Goal: Check status: Check status

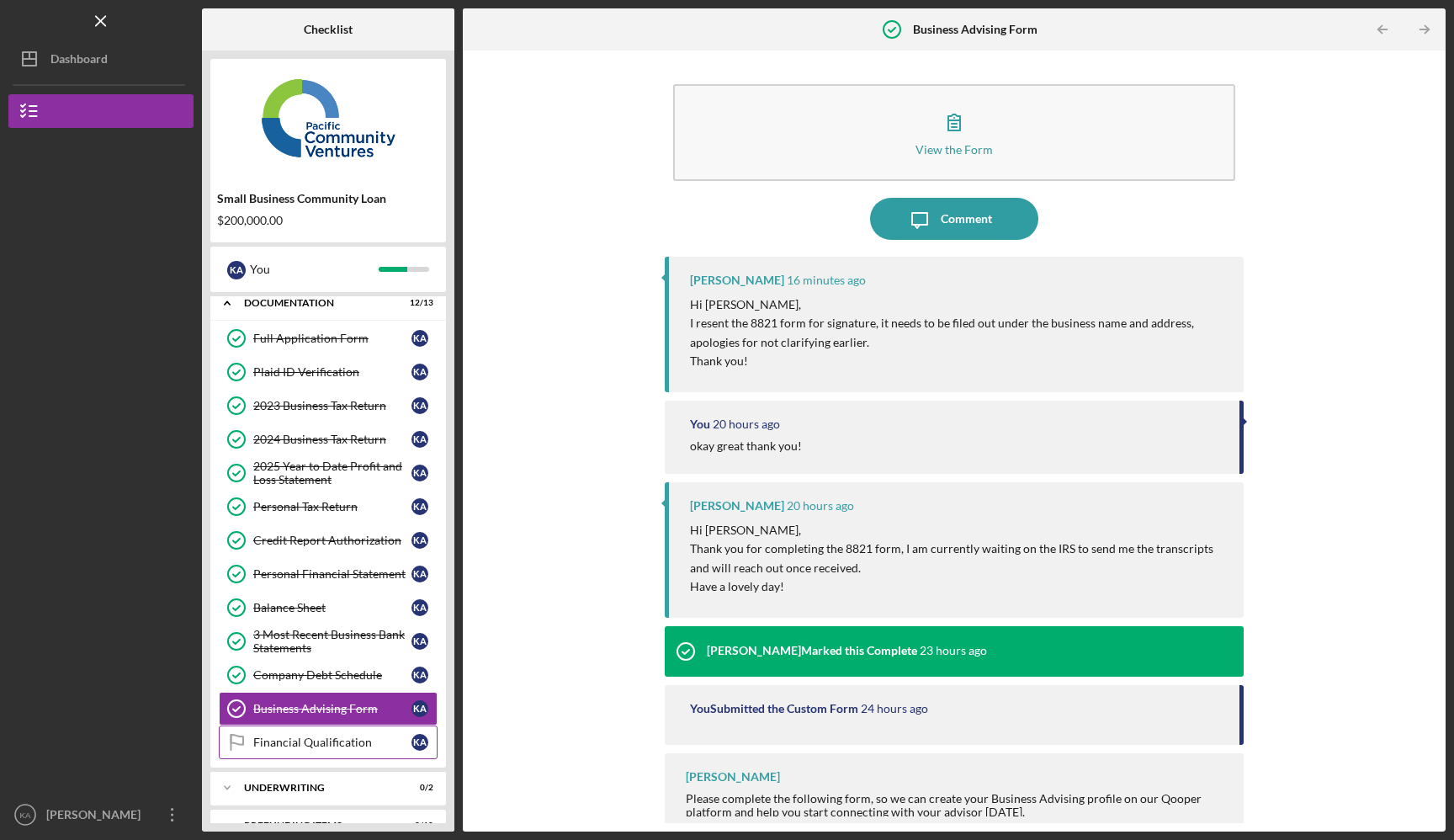
click at [382, 738] on div "Financial Qualification" at bounding box center [332, 741] width 158 height 13
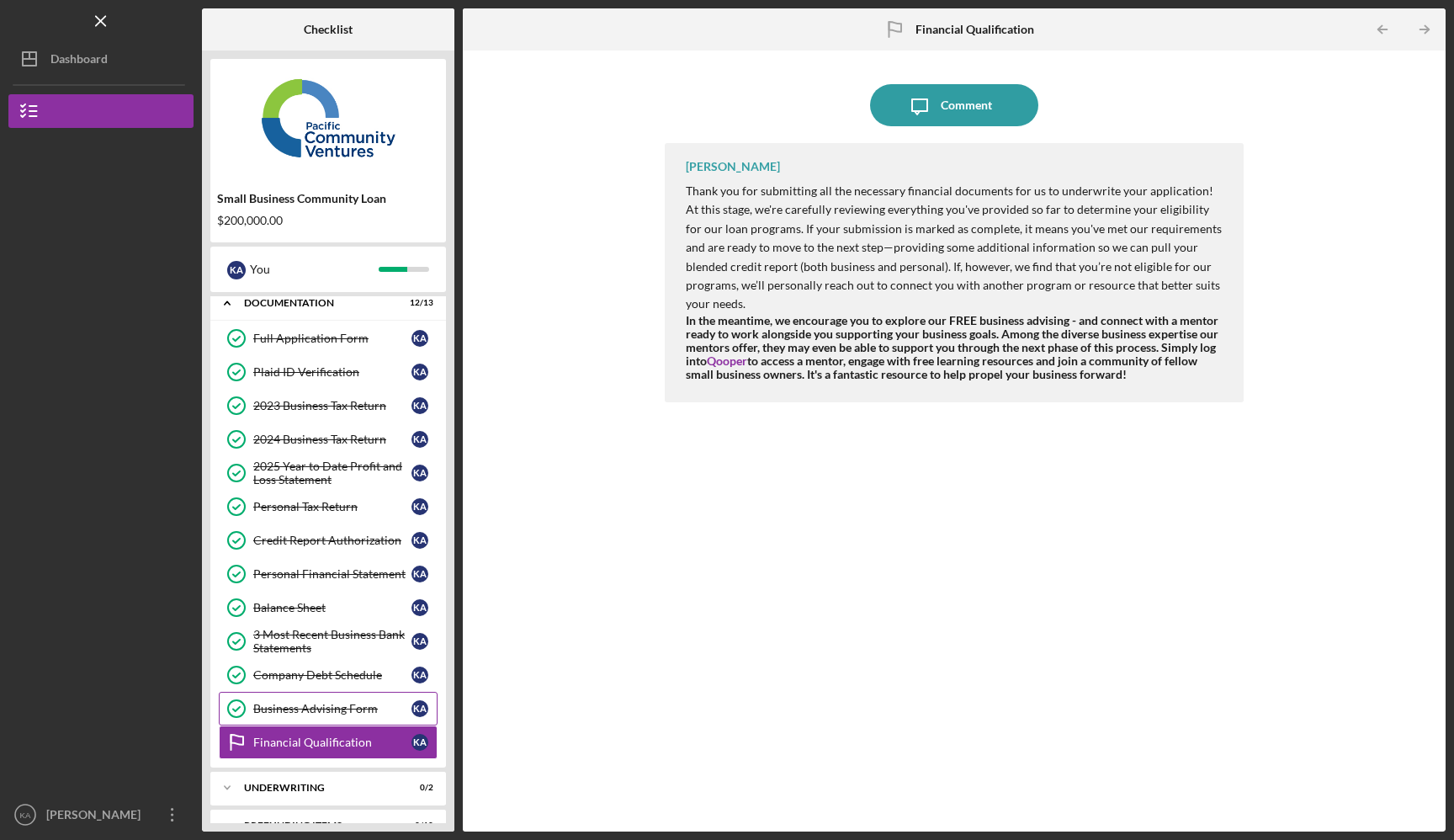
click at [378, 713] on div "Business Advising Form" at bounding box center [332, 708] width 158 height 13
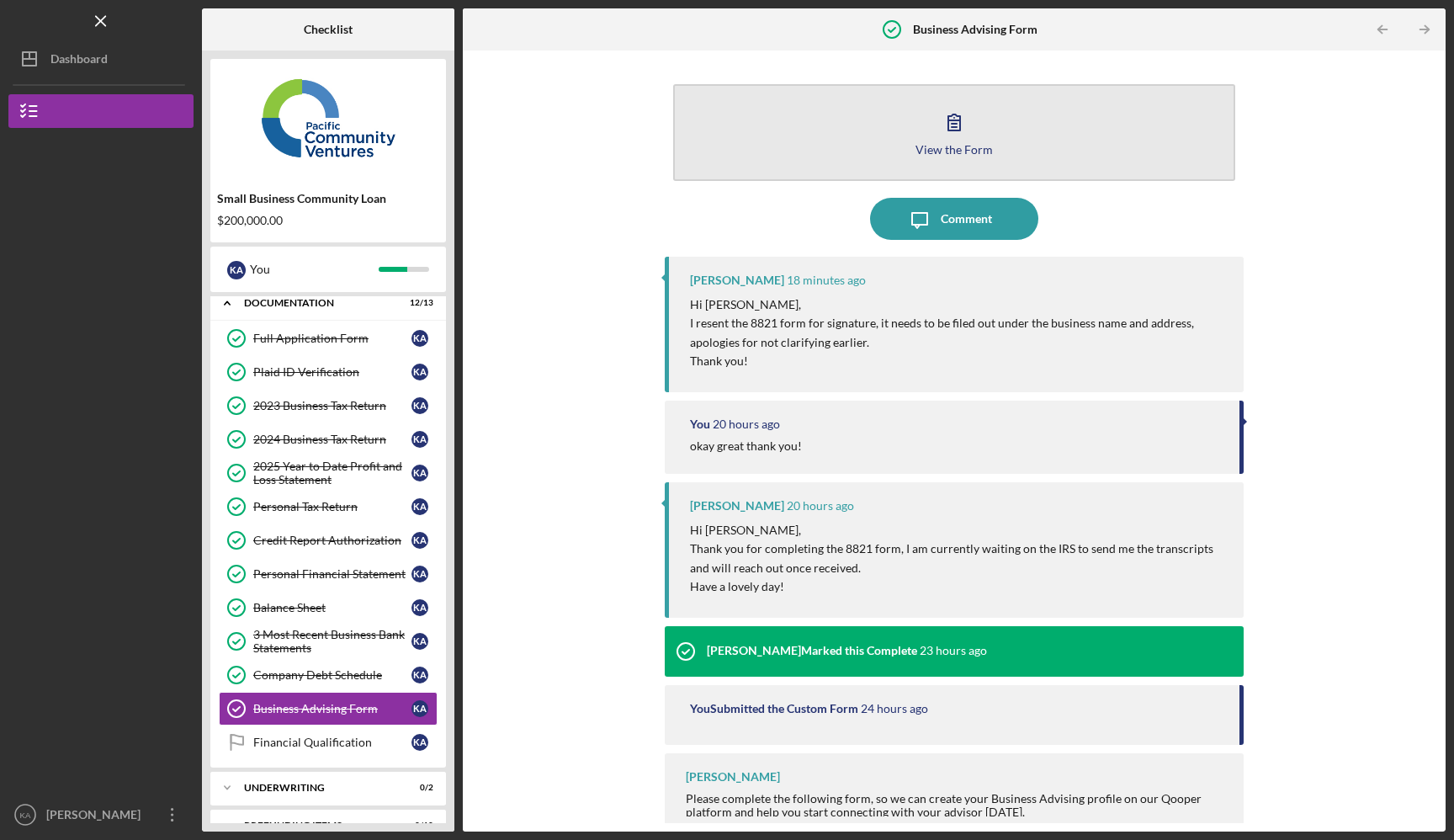
click at [814, 130] on button "View the Form Form" at bounding box center [954, 133] width 563 height 97
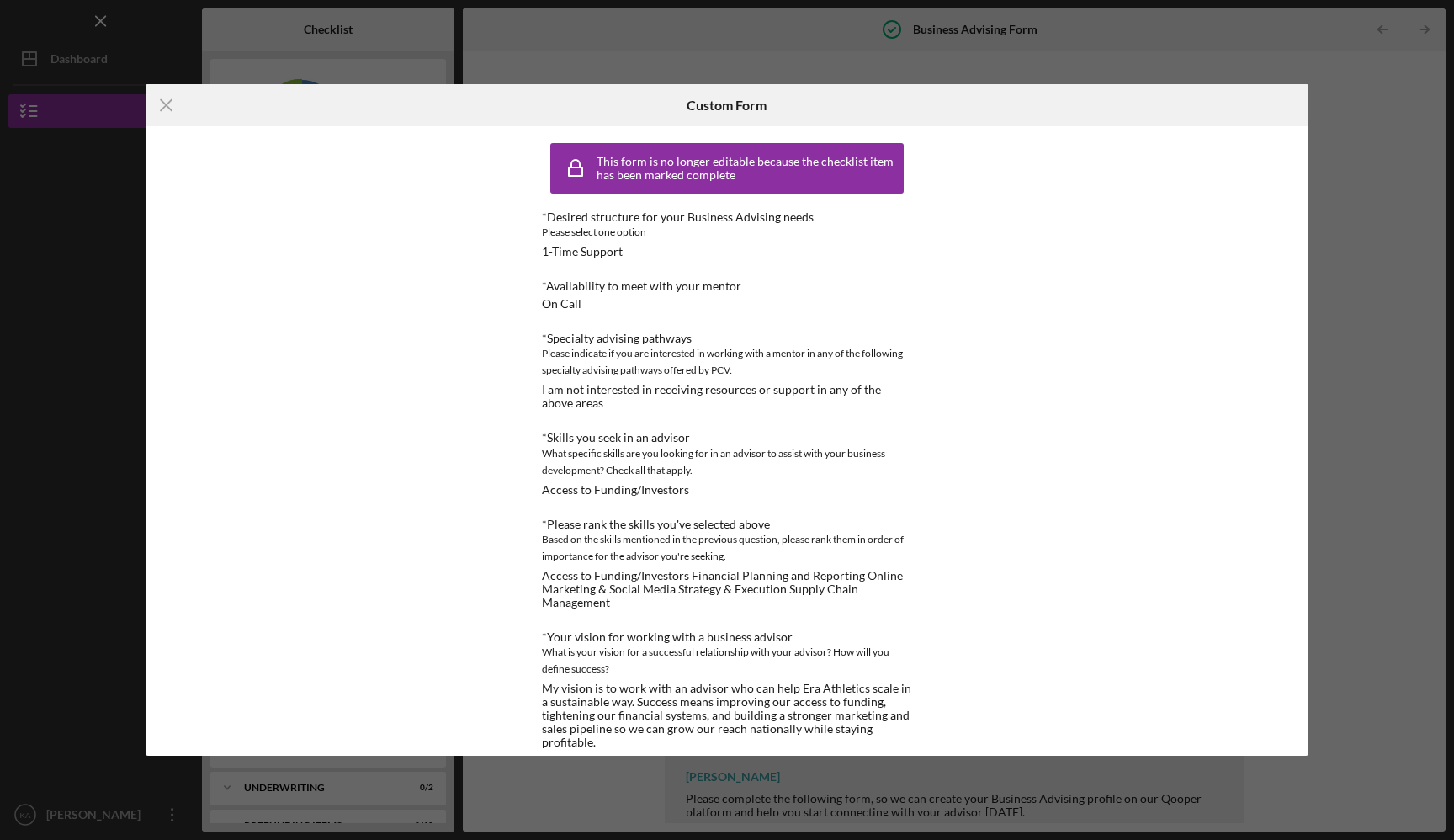
click at [786, 102] on div "Custom Form" at bounding box center [727, 106] width 388 height 42
click at [173, 101] on icon "Icon/Menu Close" at bounding box center [167, 106] width 42 height 42
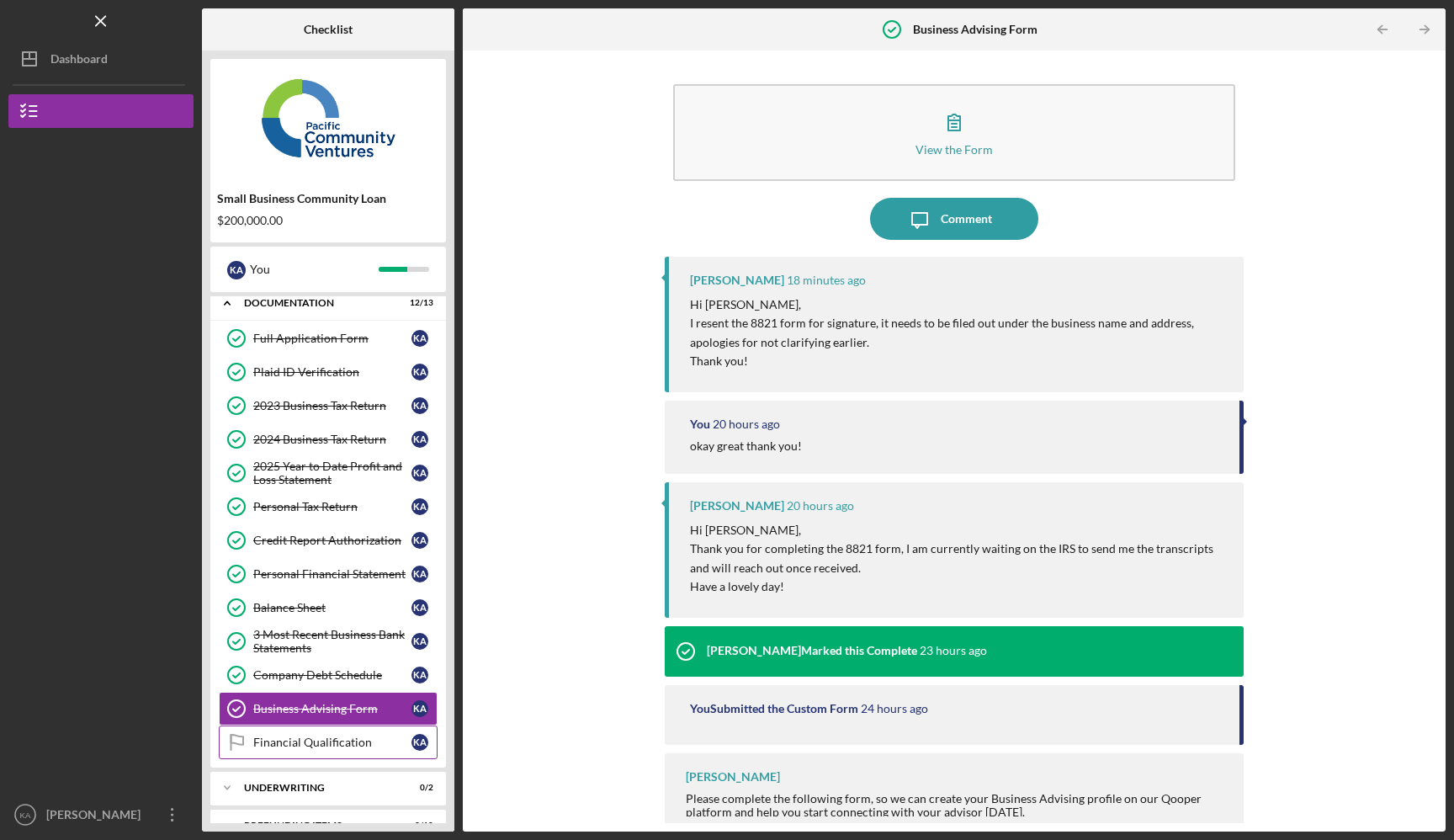
click at [307, 742] on div "Financial Qualification" at bounding box center [332, 741] width 158 height 13
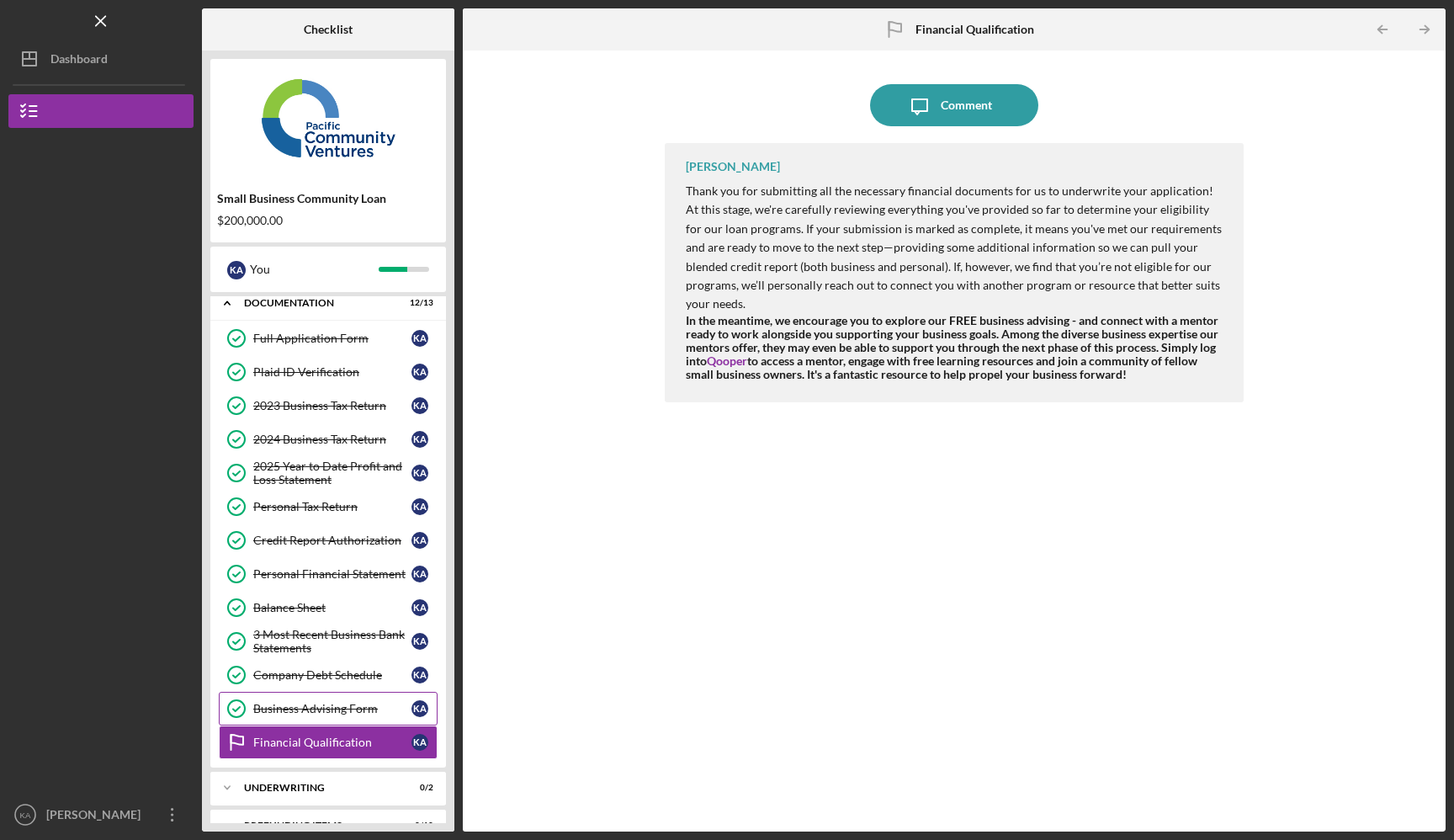
click at [326, 709] on div "Business Advising Form" at bounding box center [332, 708] width 158 height 13
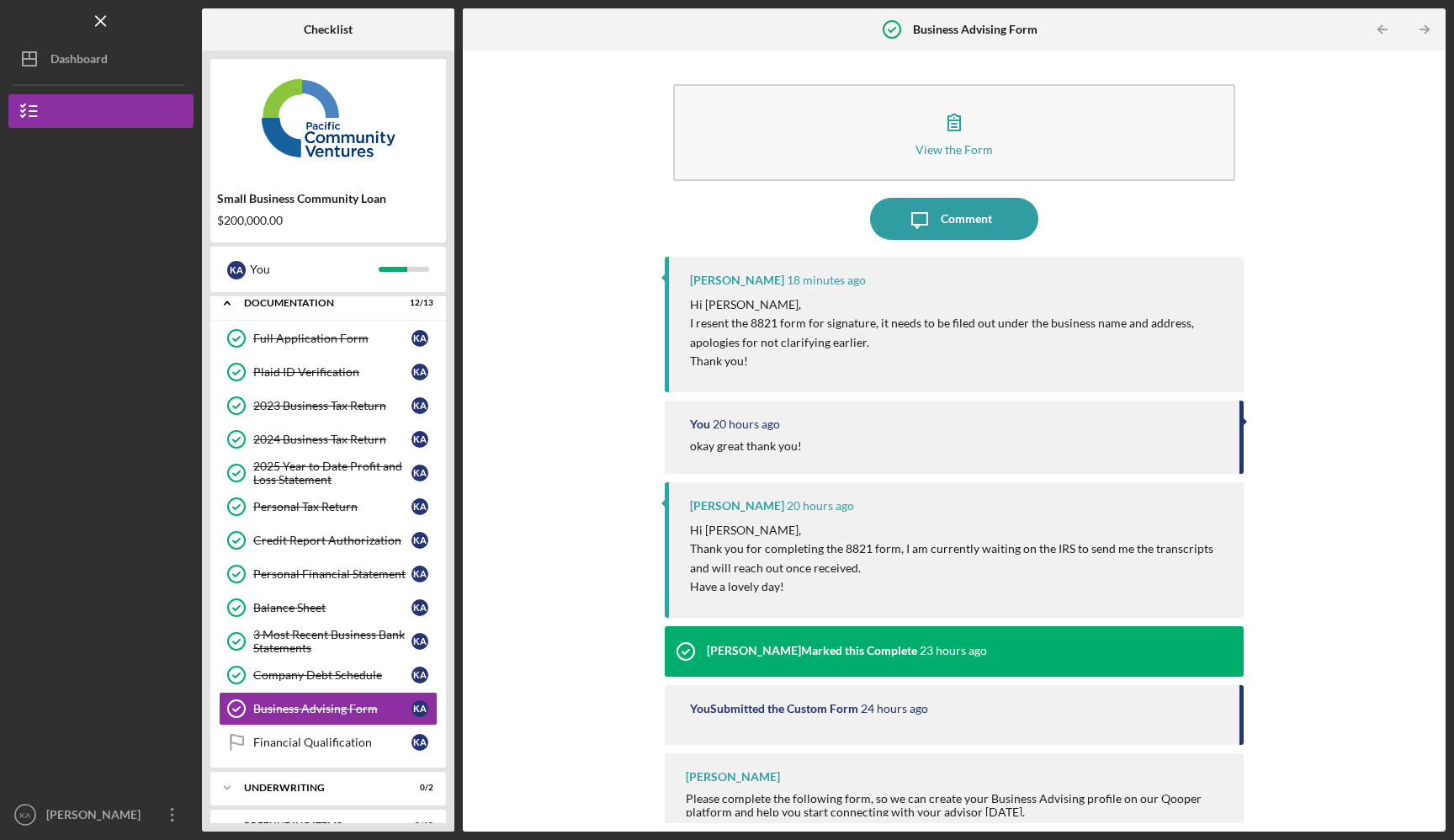
scroll to position [13, 0]
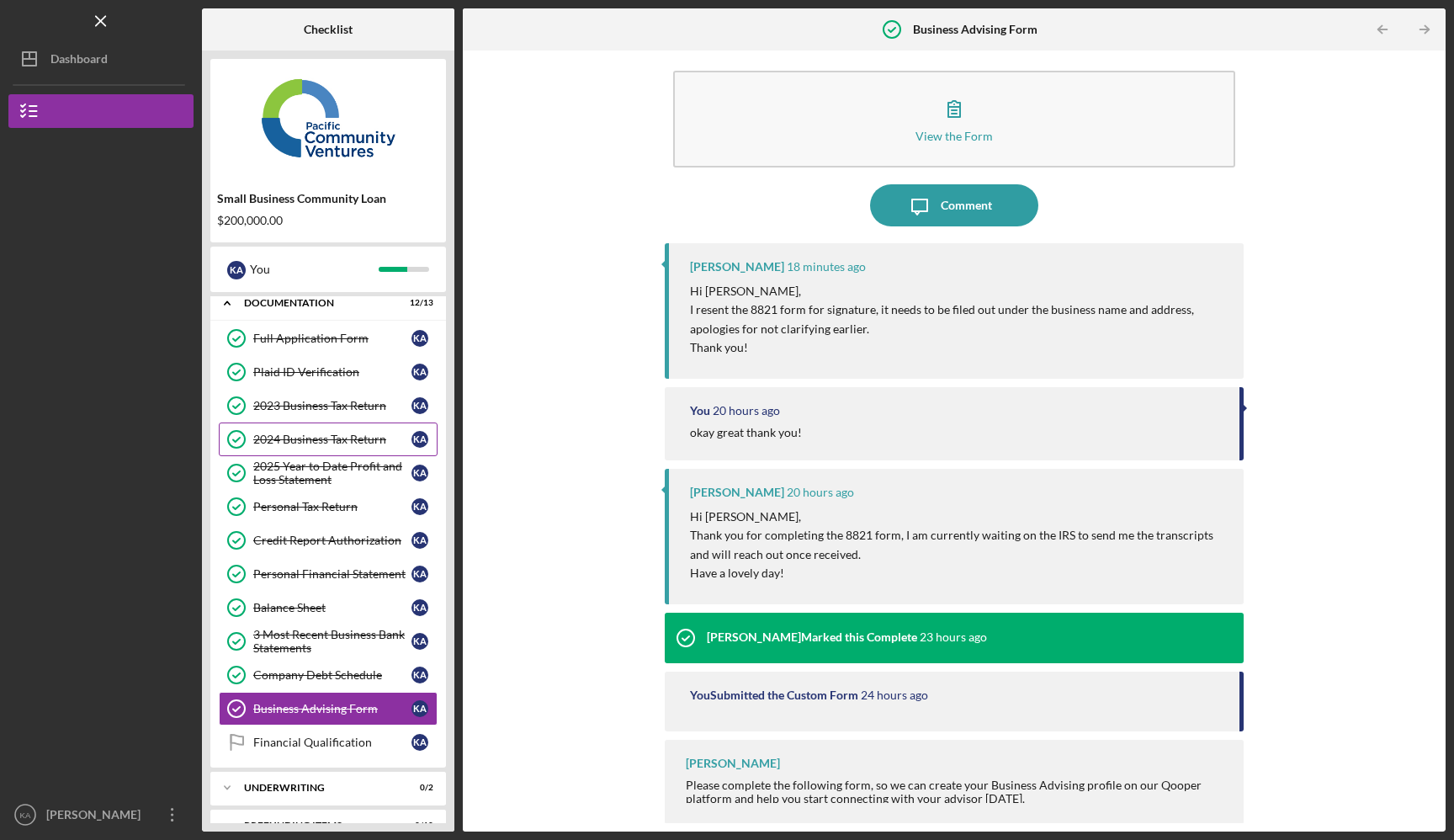
click at [379, 435] on div "2024 Business Tax Return" at bounding box center [332, 439] width 158 height 13
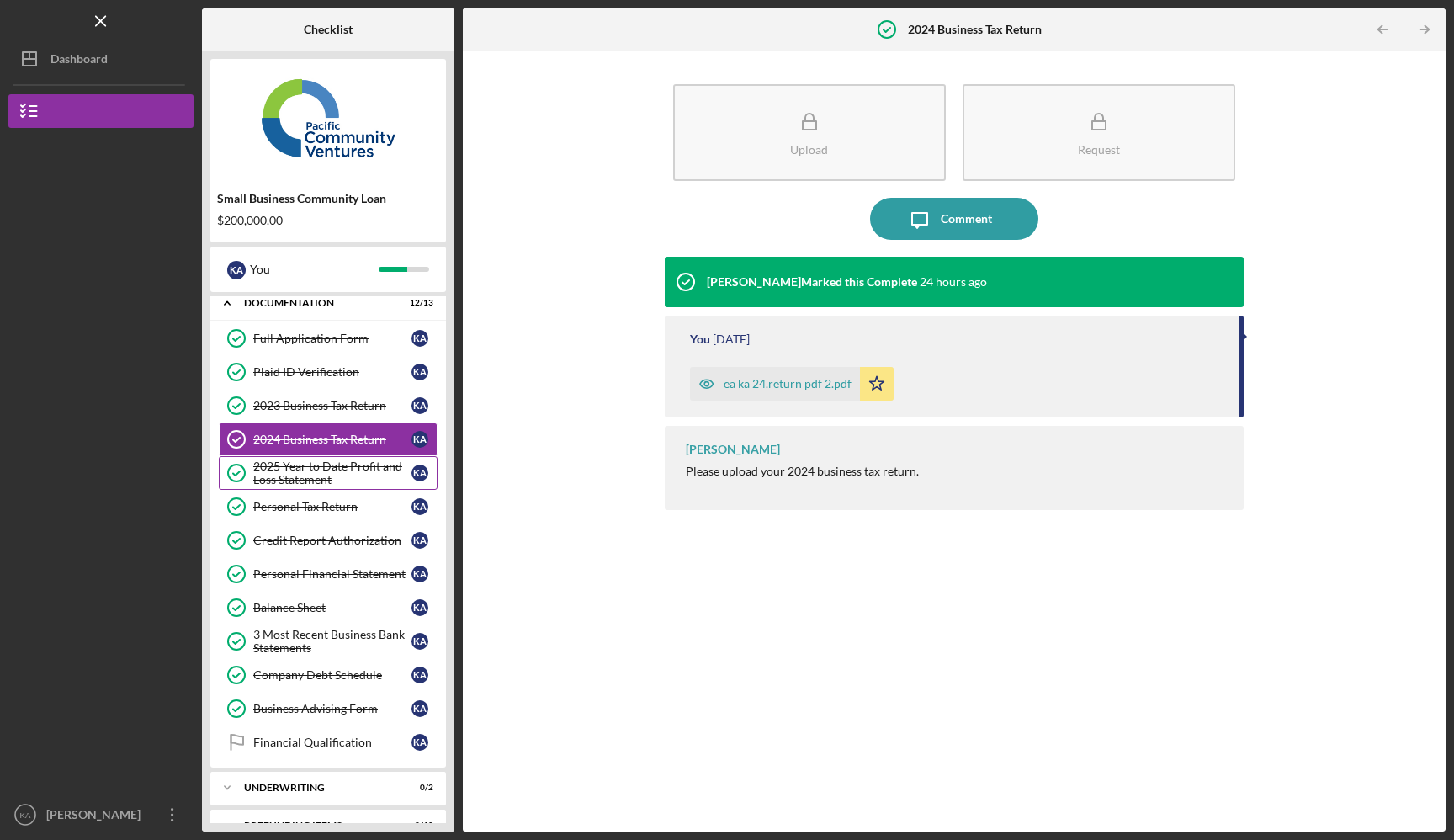
click at [342, 470] on div "2025 Year to Date Profit and Loss Statement" at bounding box center [332, 472] width 158 height 27
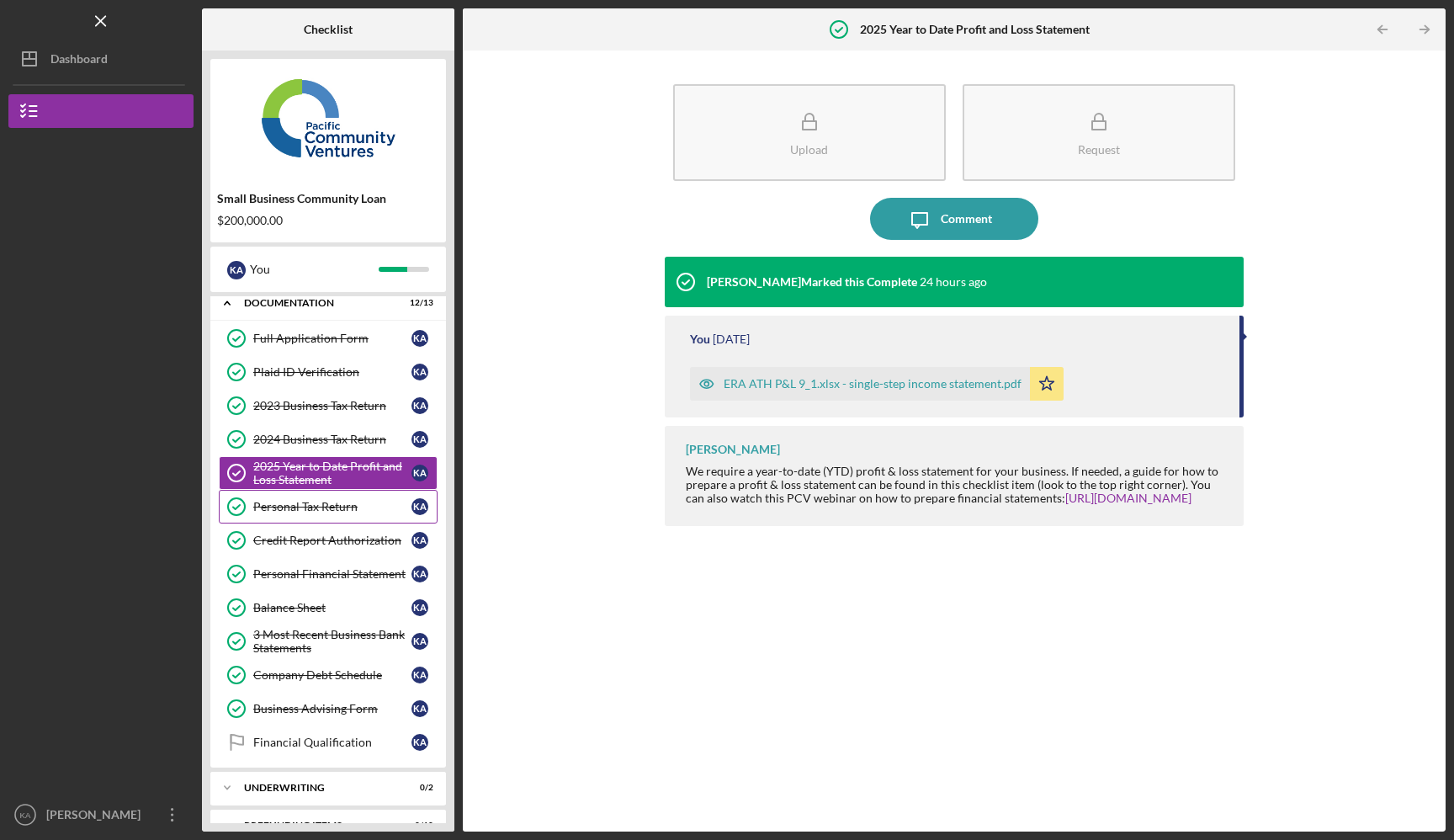
click at [342, 507] on div "Personal Tax Return" at bounding box center [332, 506] width 158 height 13
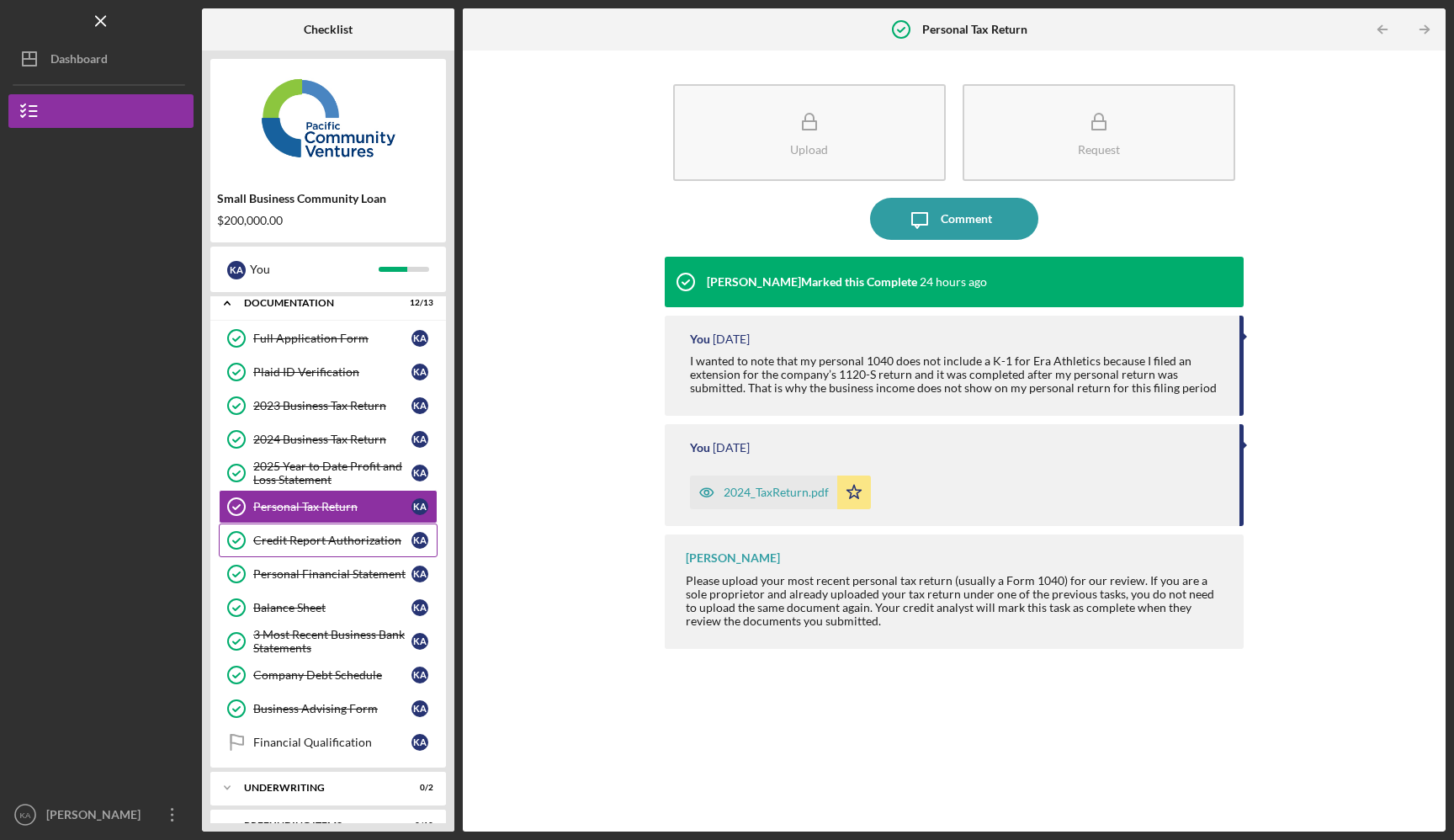
click at [341, 547] on link "Credit Report Authorization Credit Report Authorization K A" at bounding box center [328, 540] width 219 height 33
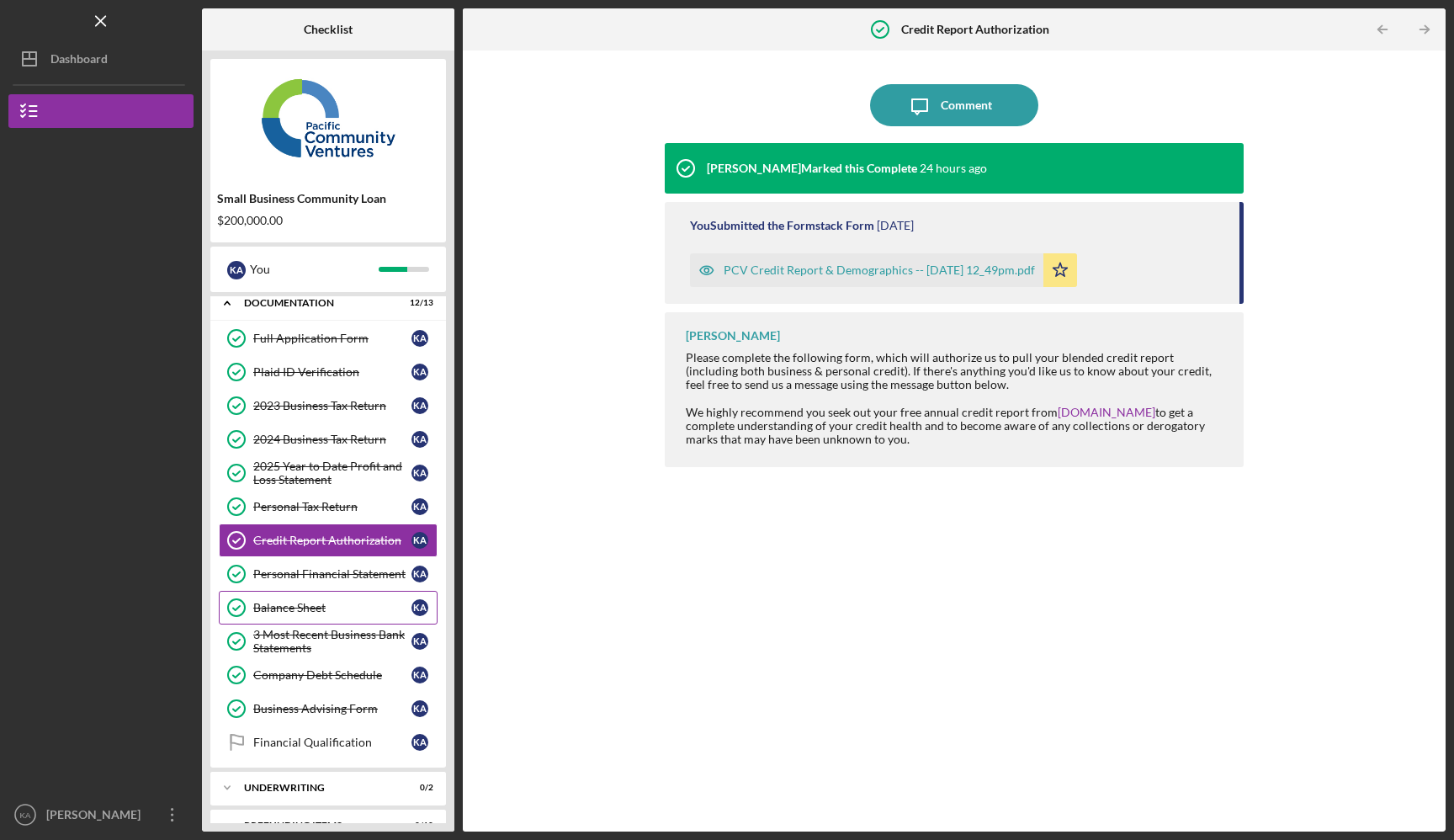
click at [343, 599] on link "Balance Sheet Balance Sheet K A" at bounding box center [328, 608] width 219 height 33
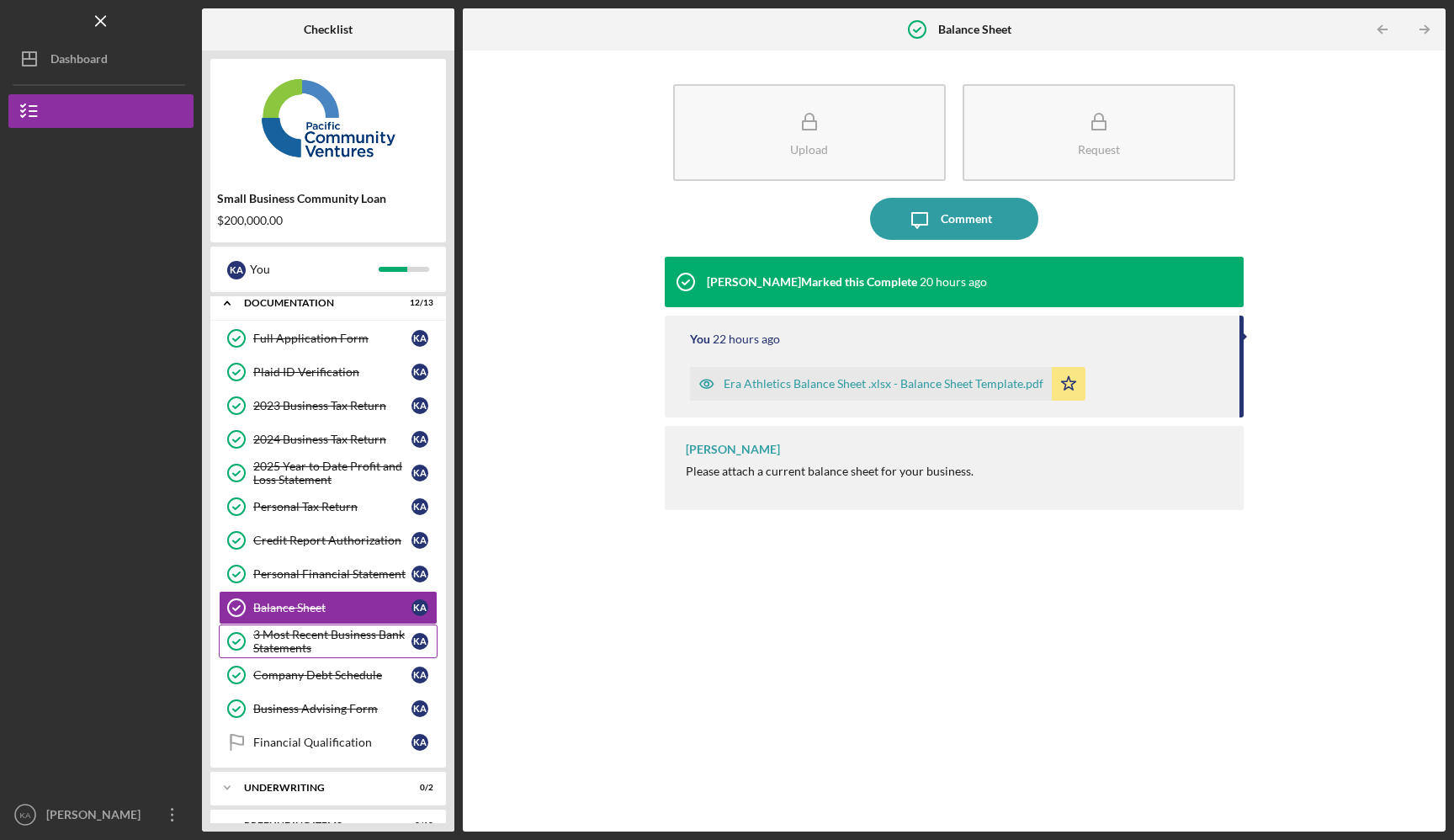
click at [339, 654] on div "3 Most Recent Business Bank Statements" at bounding box center [332, 641] width 158 height 27
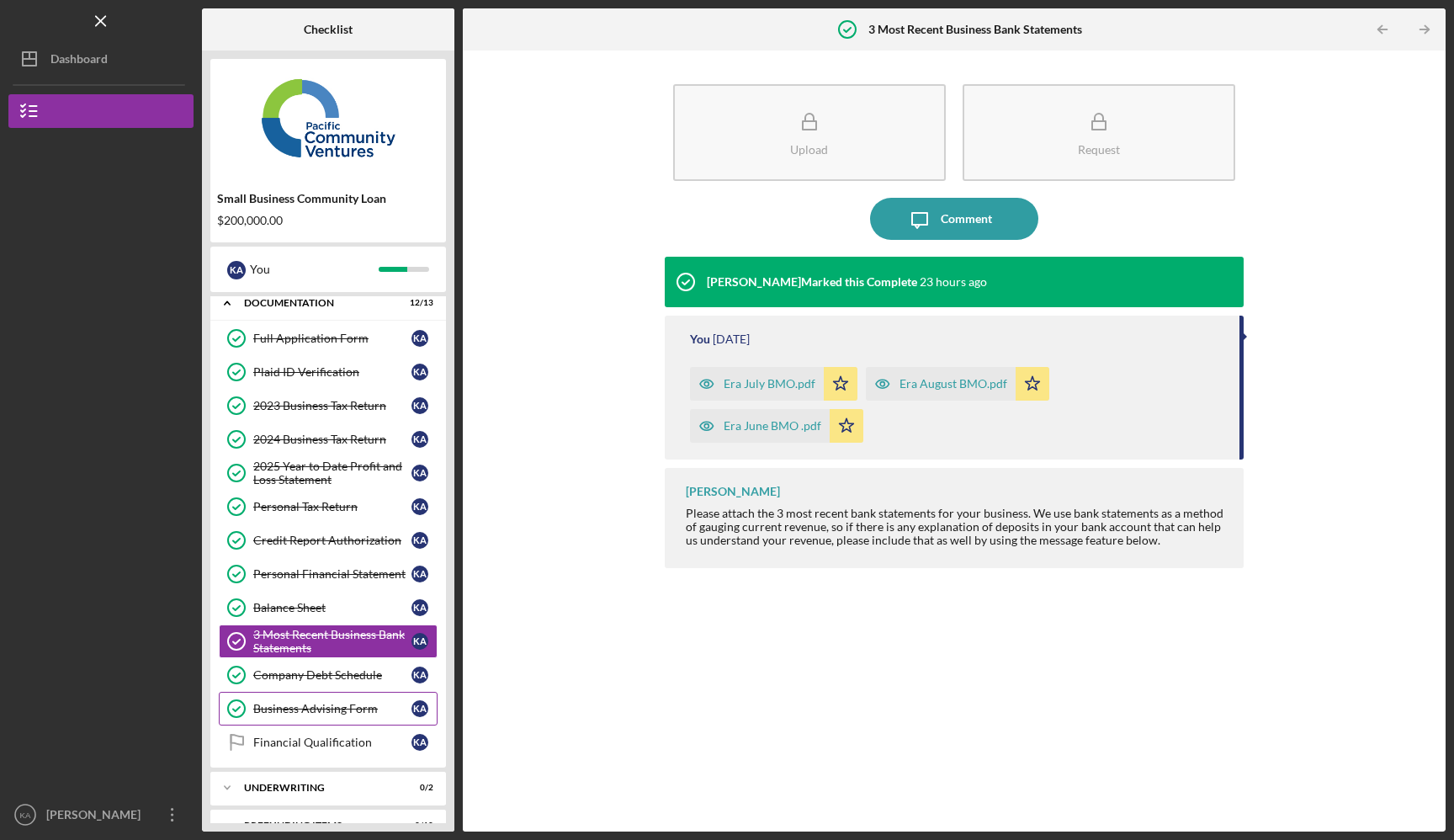
click at [337, 691] on link "Business Advising Form Business Advising Form K A" at bounding box center [328, 708] width 219 height 33
